Goal: Task Accomplishment & Management: Manage account settings

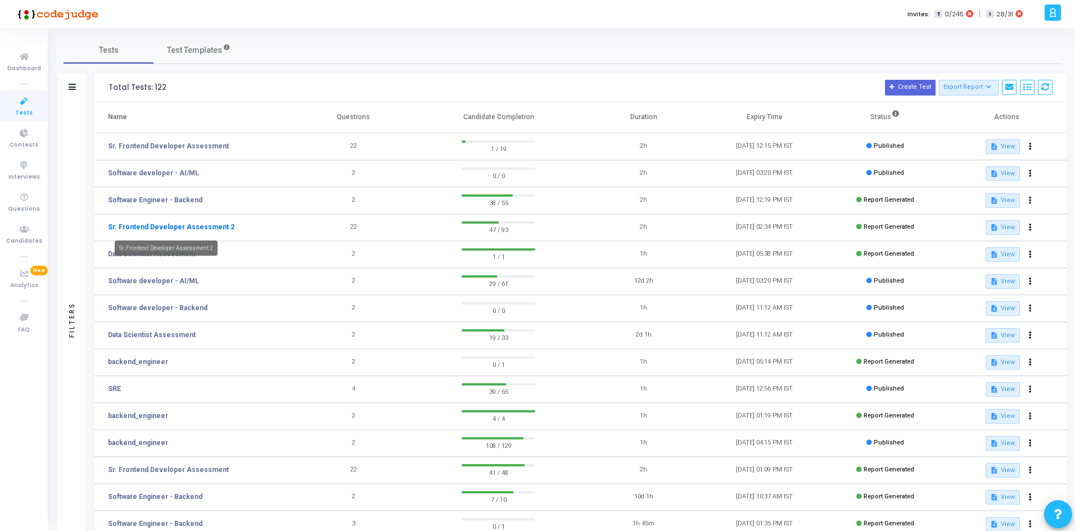
click at [178, 229] on link "Sr. Frontend Developer Assessment 2" at bounding box center [171, 227] width 126 height 10
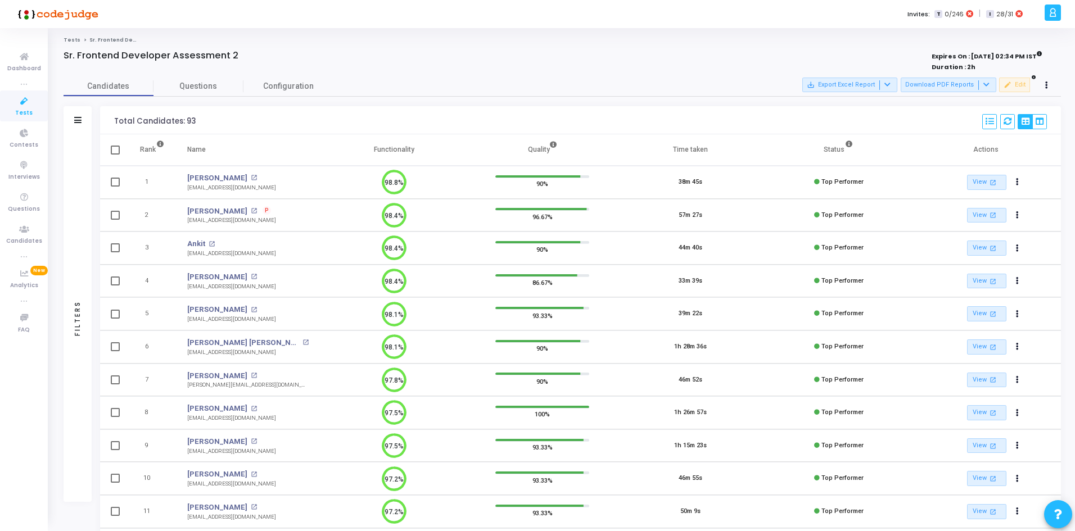
click at [76, 113] on div "Filters" at bounding box center [78, 120] width 28 height 28
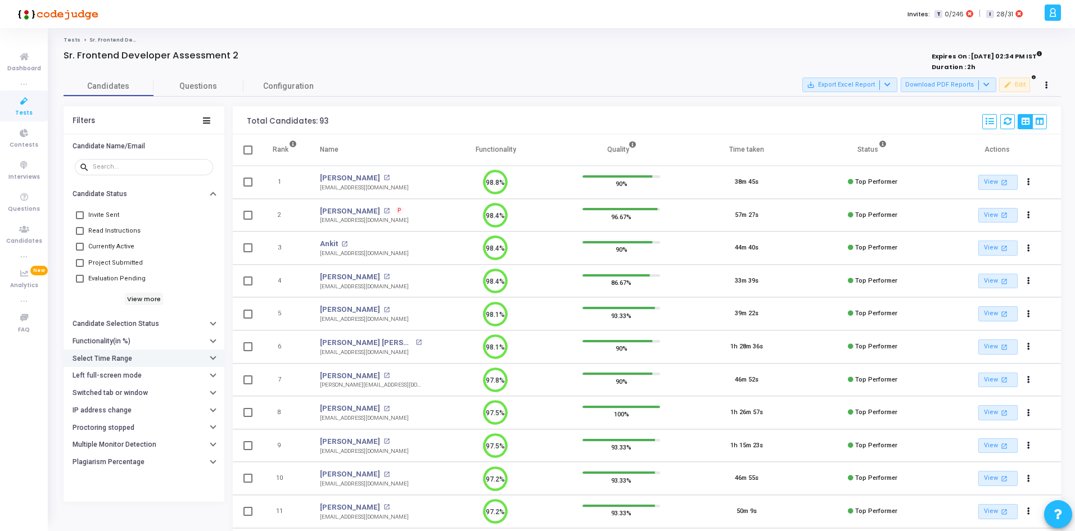
click at [135, 359] on button "Select Time Range" at bounding box center [144, 358] width 161 height 17
click at [147, 378] on input "text" at bounding box center [166, 381] width 83 height 7
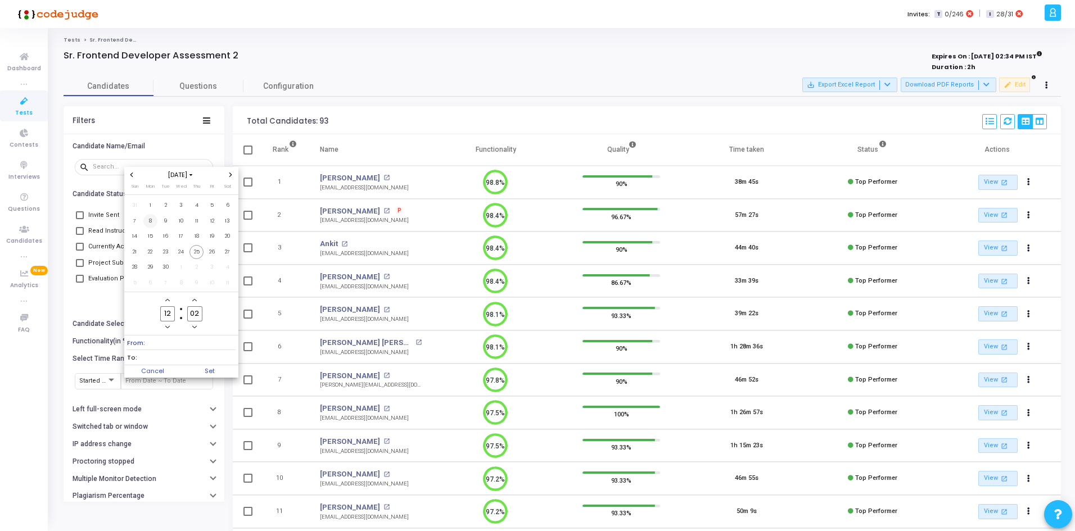
click at [155, 214] on td "8" at bounding box center [151, 222] width 16 height 16
click at [197, 253] on span "25" at bounding box center [196, 252] width 14 height 14
click at [227, 373] on span "Set" at bounding box center [209, 371] width 57 height 12
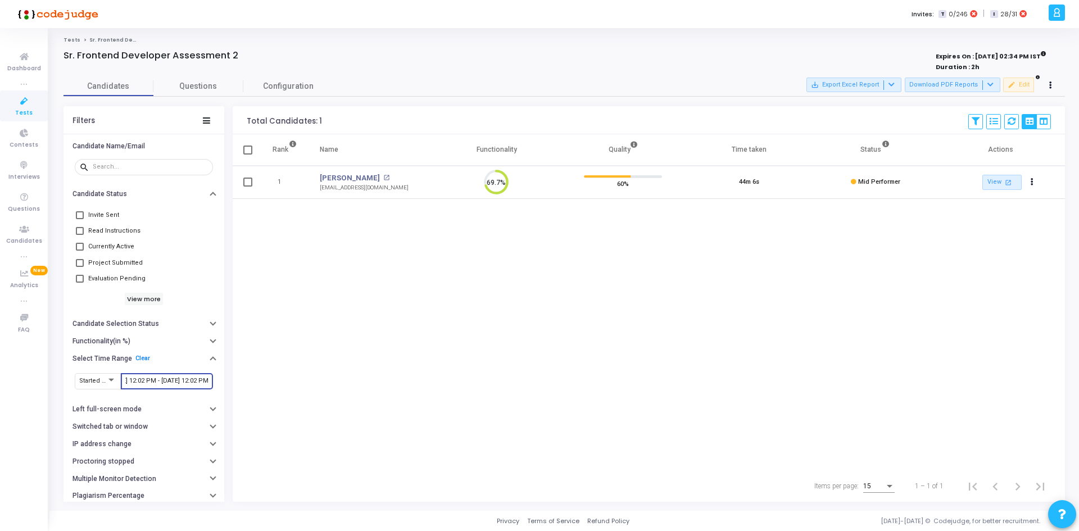
click at [192, 384] on input "9/8/2025, 12:02 PM - 9/25/2025, 12:02 PM" at bounding box center [166, 381] width 83 height 7
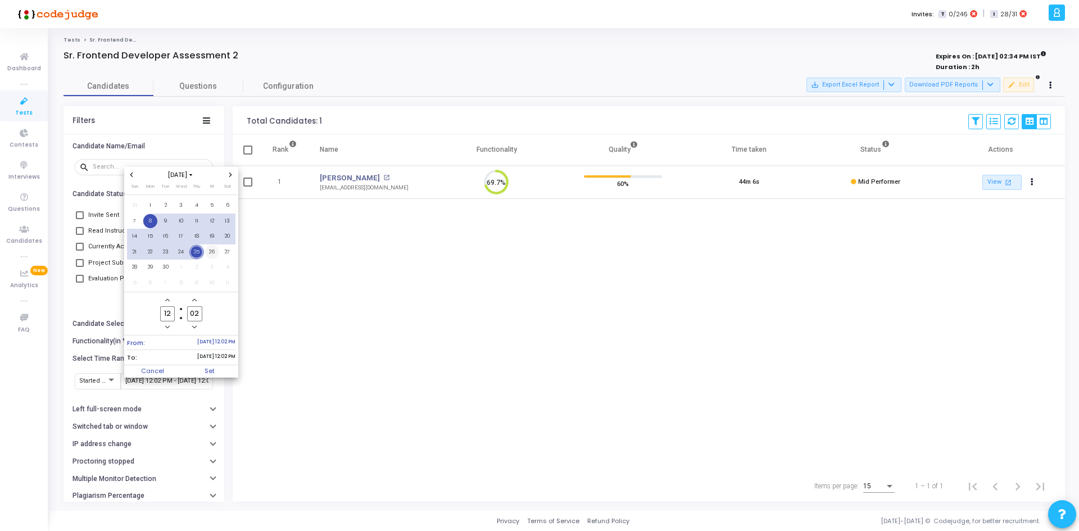
click at [209, 253] on span "26" at bounding box center [212, 252] width 14 height 14
click at [168, 250] on span "23" at bounding box center [166, 252] width 14 height 14
click at [209, 251] on span "26" at bounding box center [212, 252] width 14 height 14
click at [217, 374] on span "Set" at bounding box center [209, 371] width 57 height 12
type input "9/23/2025, 12:02 PM - 9/26/2025, 12:02 PM"
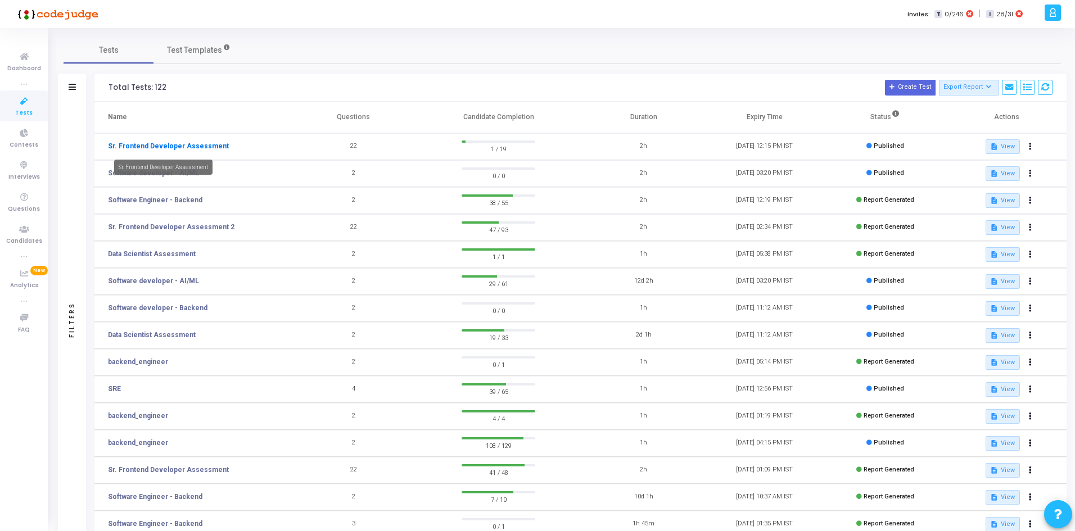
click at [183, 143] on link "Sr. Frontend Developer Assessment" at bounding box center [168, 146] width 121 height 10
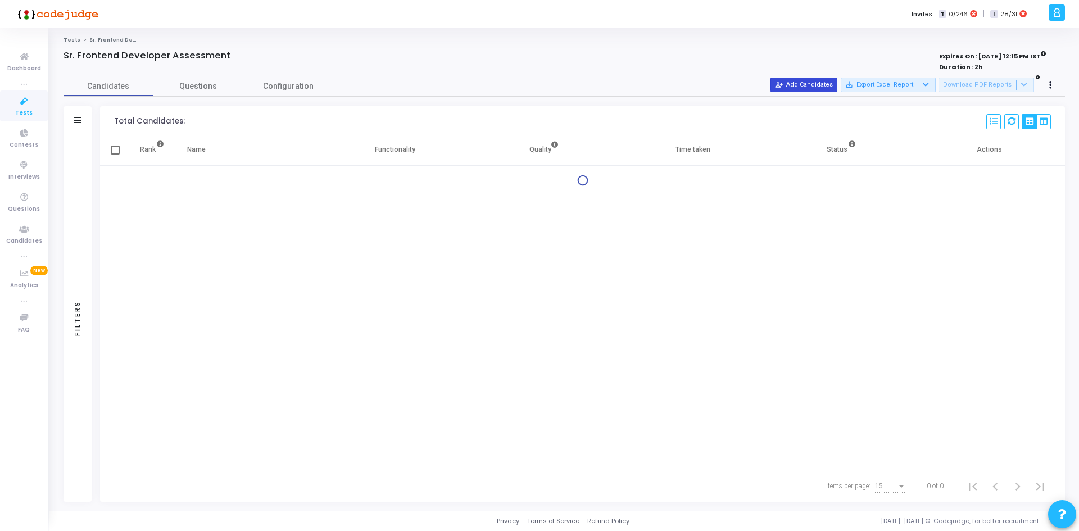
click at [821, 91] on button "person_add_alt Add Candidates" at bounding box center [804, 85] width 67 height 15
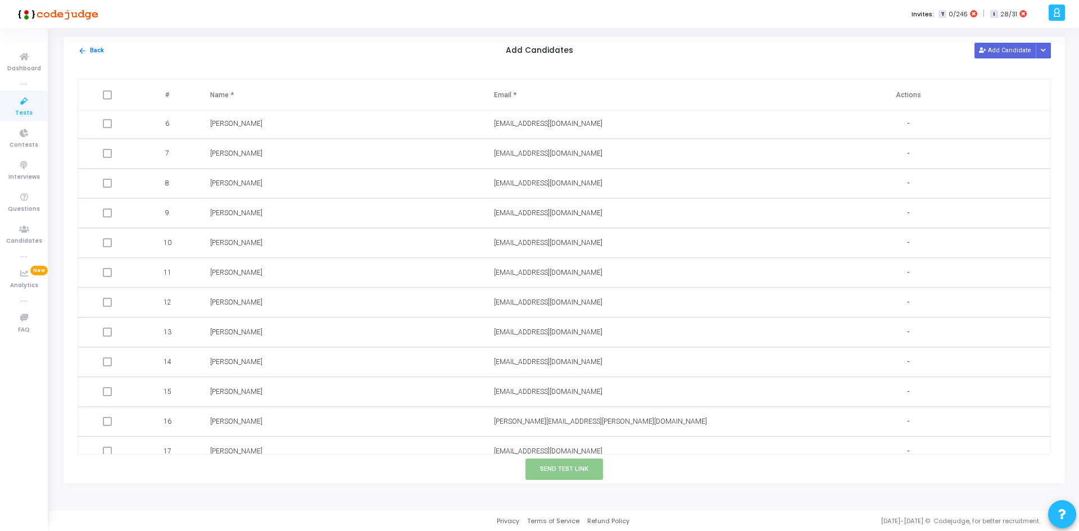
scroll to position [223, 0]
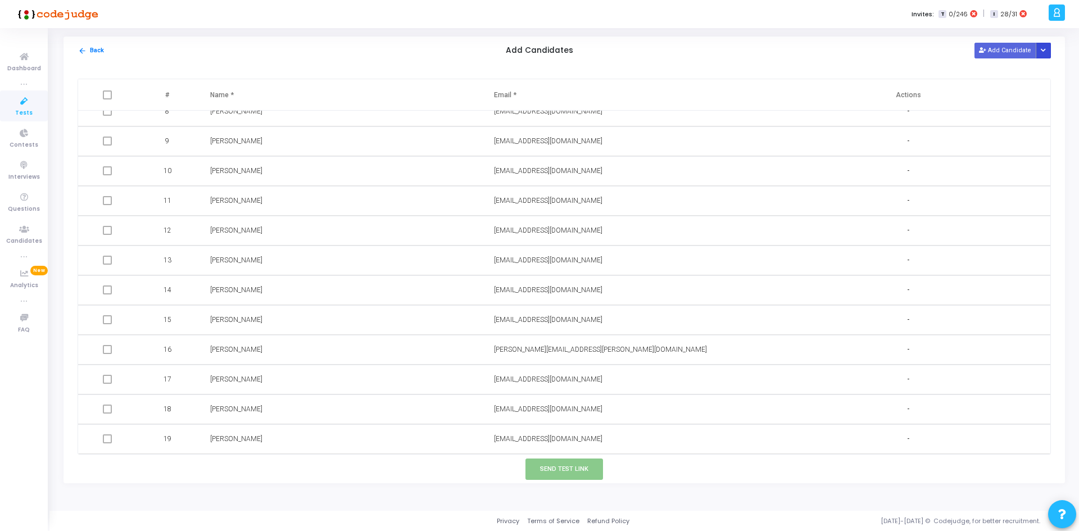
click at [1043, 46] on button "Button group with nested dropdown" at bounding box center [1044, 50] width 16 height 15
click at [1014, 72] on button "Upload Candidate List" at bounding box center [1003, 72] width 86 height 15
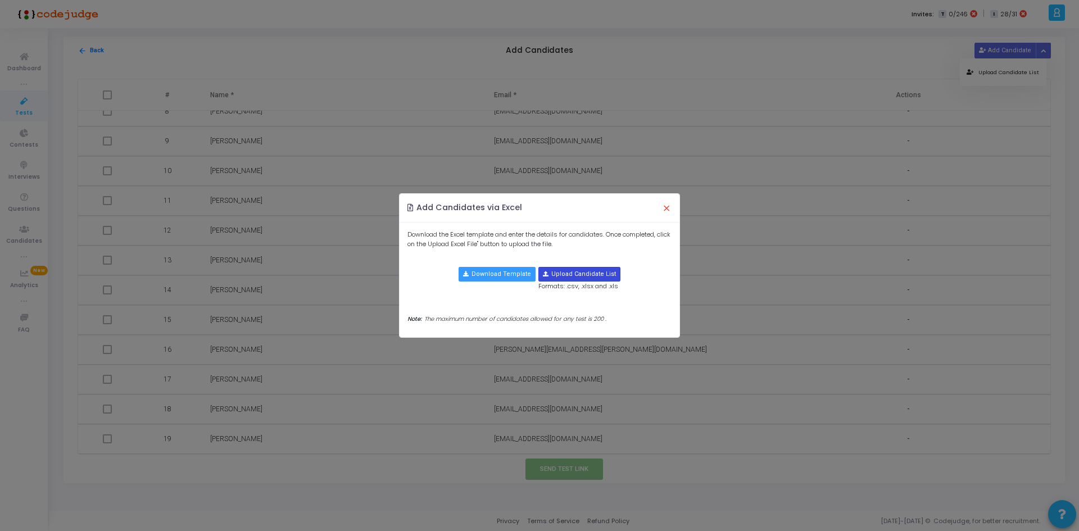
click at [591, 273] on input "file" at bounding box center [579, 274] width 81 height 13
type input "C:\fakepath\candidate-template.csv"
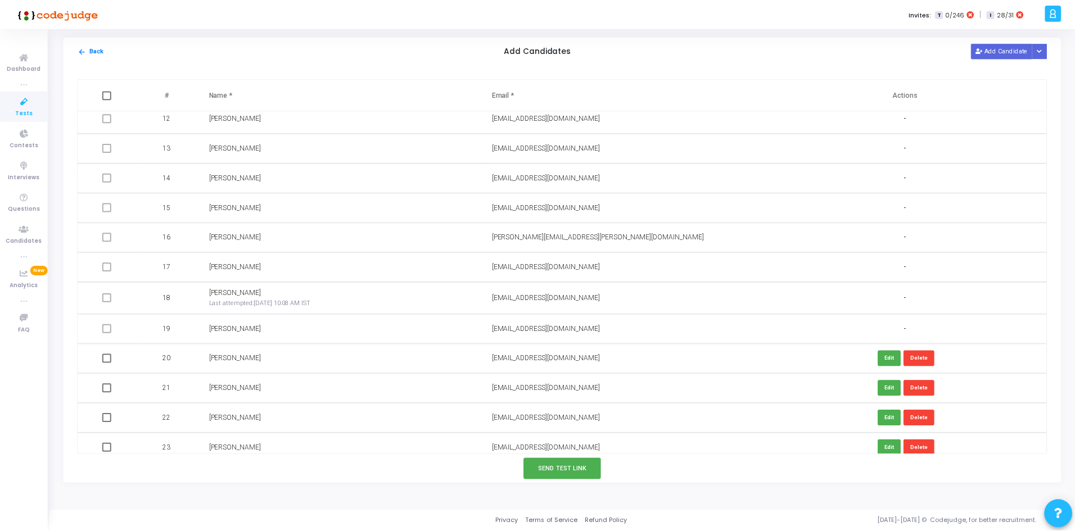
scroll to position [374, 0]
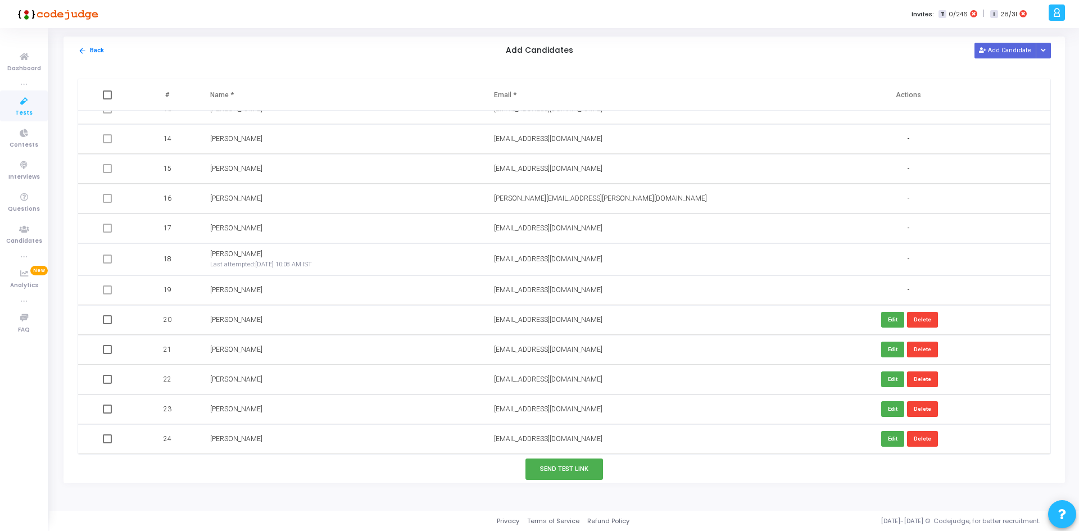
drag, startPoint x: 218, startPoint y: 266, endPoint x: 324, endPoint y: 267, distance: 106.8
click at [324, 267] on div "Last attempted: [DATE] 10:08 AM IST" at bounding box center [339, 265] width 259 height 10
click at [312, 266] on span "[DATE] 10:08 AM IST" at bounding box center [283, 264] width 57 height 7
drag, startPoint x: 325, startPoint y: 266, endPoint x: 217, endPoint y: 260, distance: 108.1
click at [217, 260] on div "Last attempted: [DATE] 10:08 AM IST" at bounding box center [339, 265] width 259 height 10
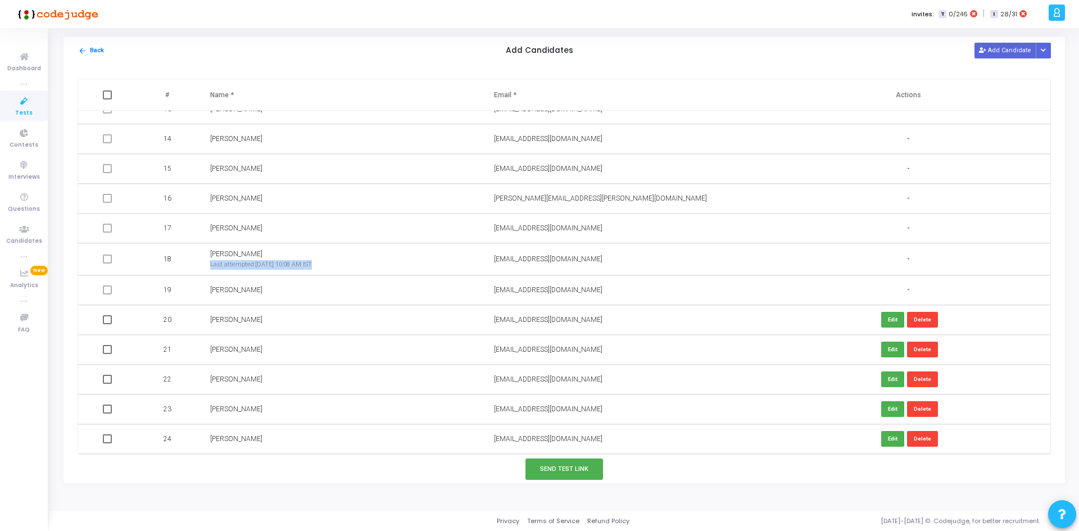
click at [217, 260] on div "Last attempted: [DATE] 10:08 AM IST" at bounding box center [339, 265] width 259 height 10
click at [540, 462] on button "Send Test Link" at bounding box center [565, 469] width 78 height 21
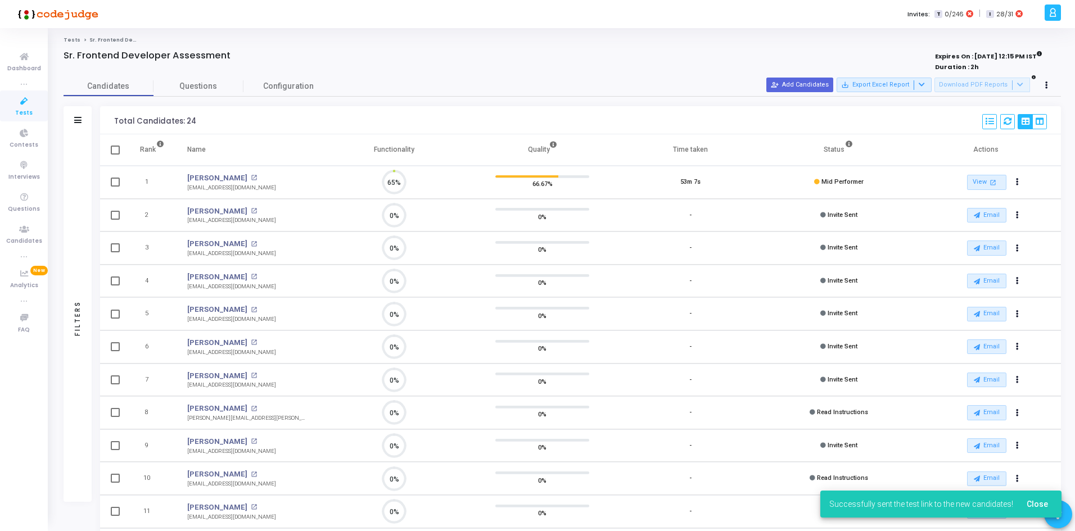
scroll to position [0, 0]
click at [1041, 503] on span "Close" at bounding box center [1037, 504] width 21 height 9
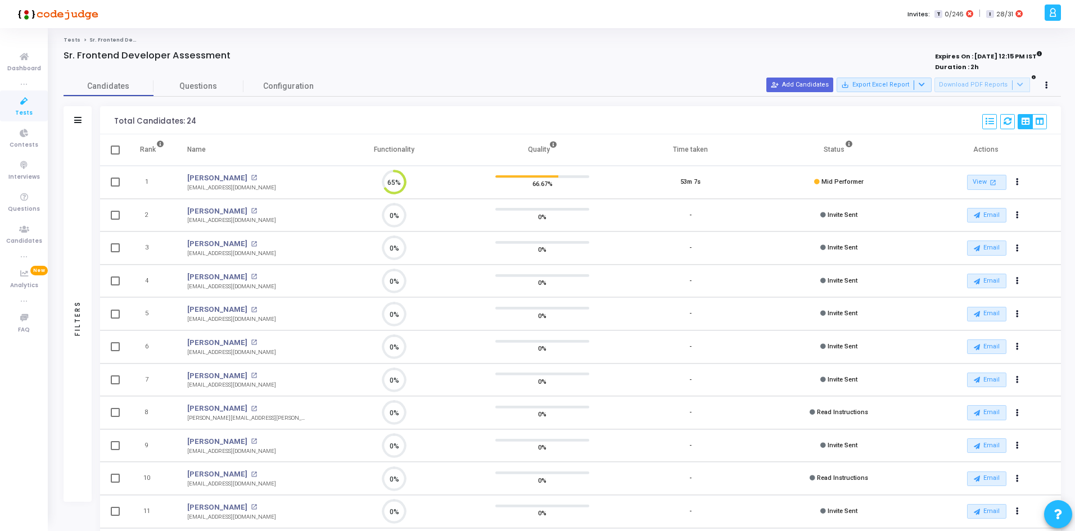
click at [119, 146] on span at bounding box center [115, 150] width 9 height 9
click at [115, 155] on input "checkbox" at bounding box center [115, 155] width 1 height 1
checkbox input "true"
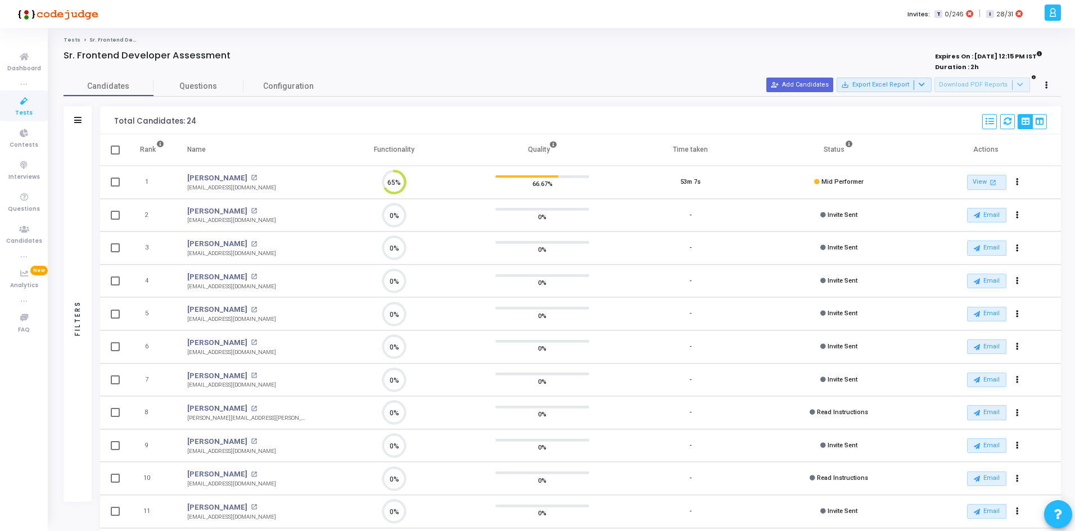
checkbox input "true"
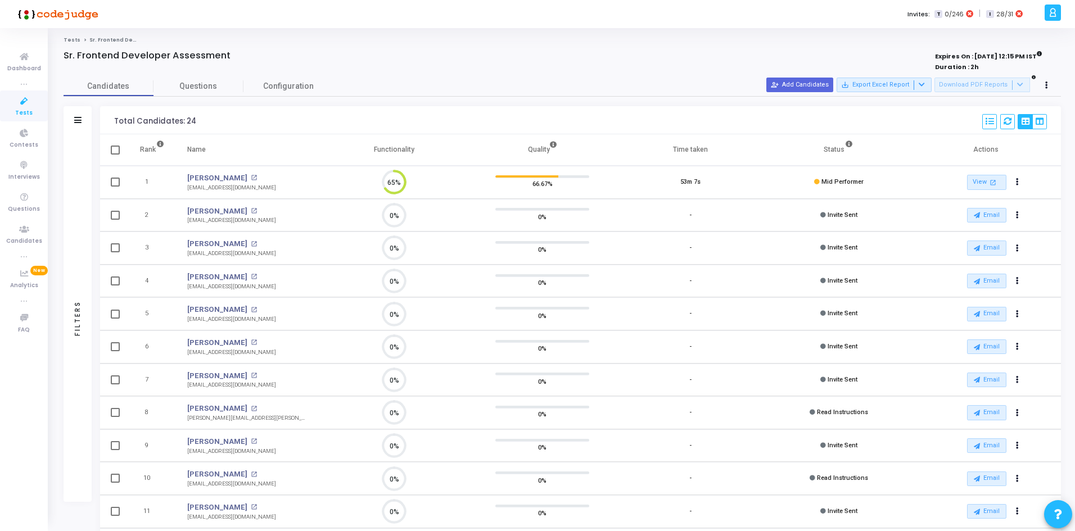
checkbox input "true"
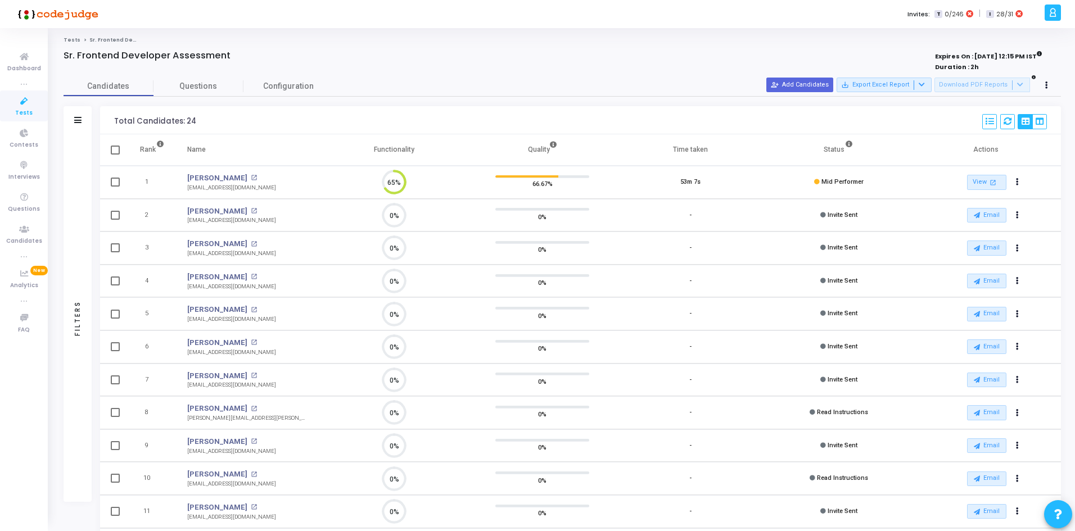
checkbox input "true"
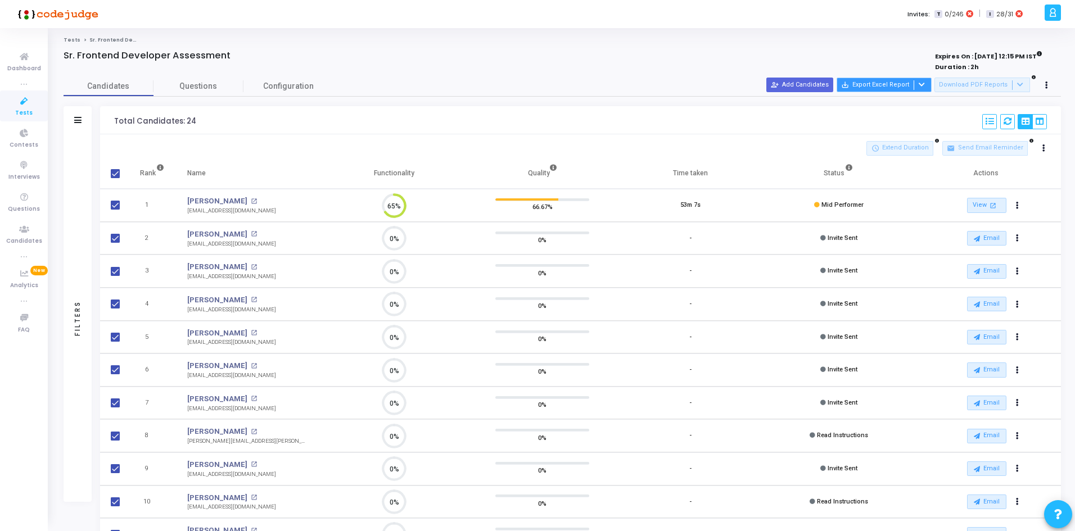
click at [925, 85] on icon at bounding box center [922, 85] width 6 height 6
click at [871, 126] on button "Export All" at bounding box center [890, 126] width 93 height 20
click at [927, 83] on div at bounding box center [920, 85] width 13 height 10
click at [894, 120] on button "Export All" at bounding box center [890, 126] width 93 height 20
